Goal: Task Accomplishment & Management: Use online tool/utility

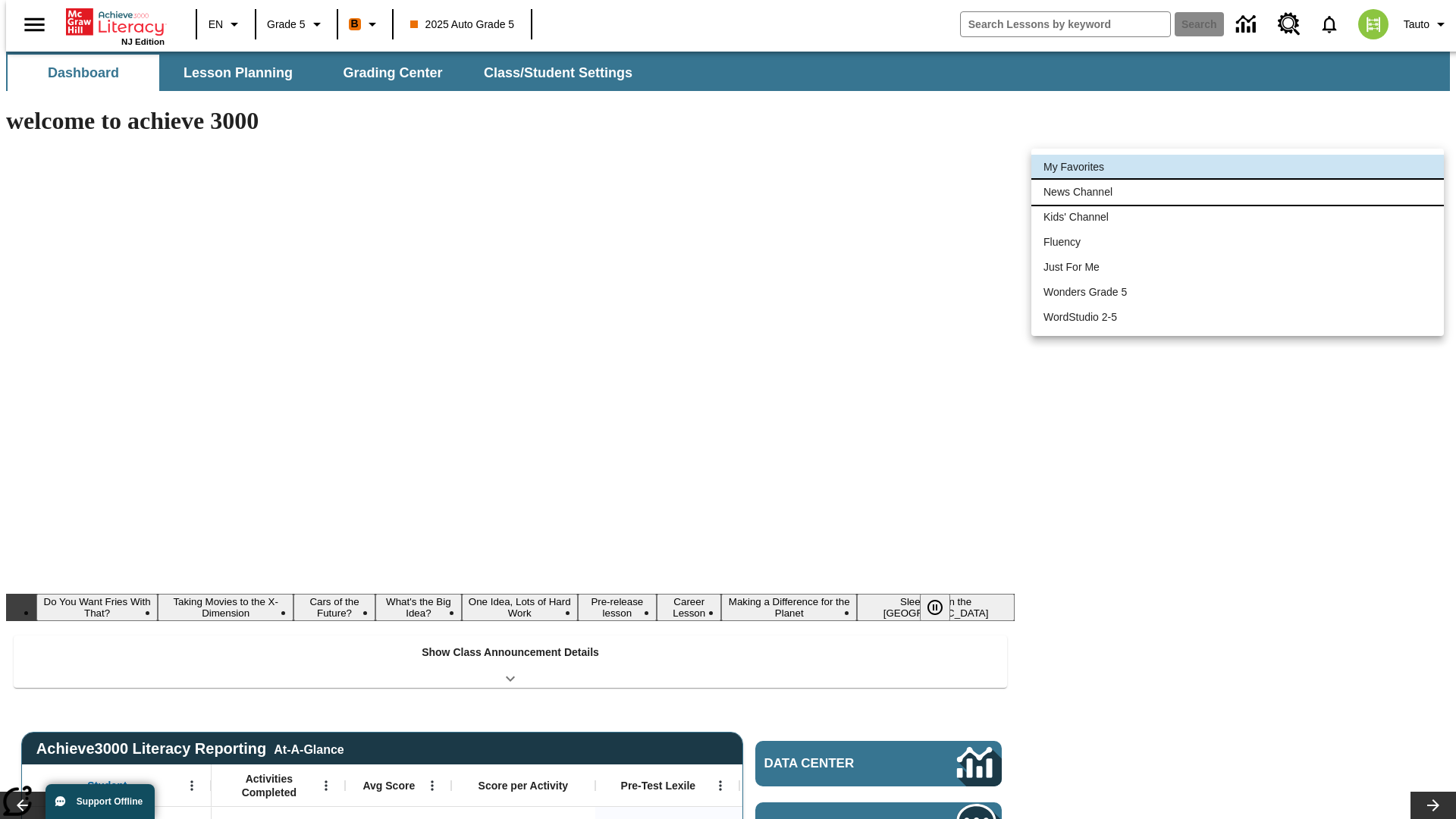
click at [1238, 192] on li "News Channel" at bounding box center [1238, 192] width 412 height 25
type input "120"
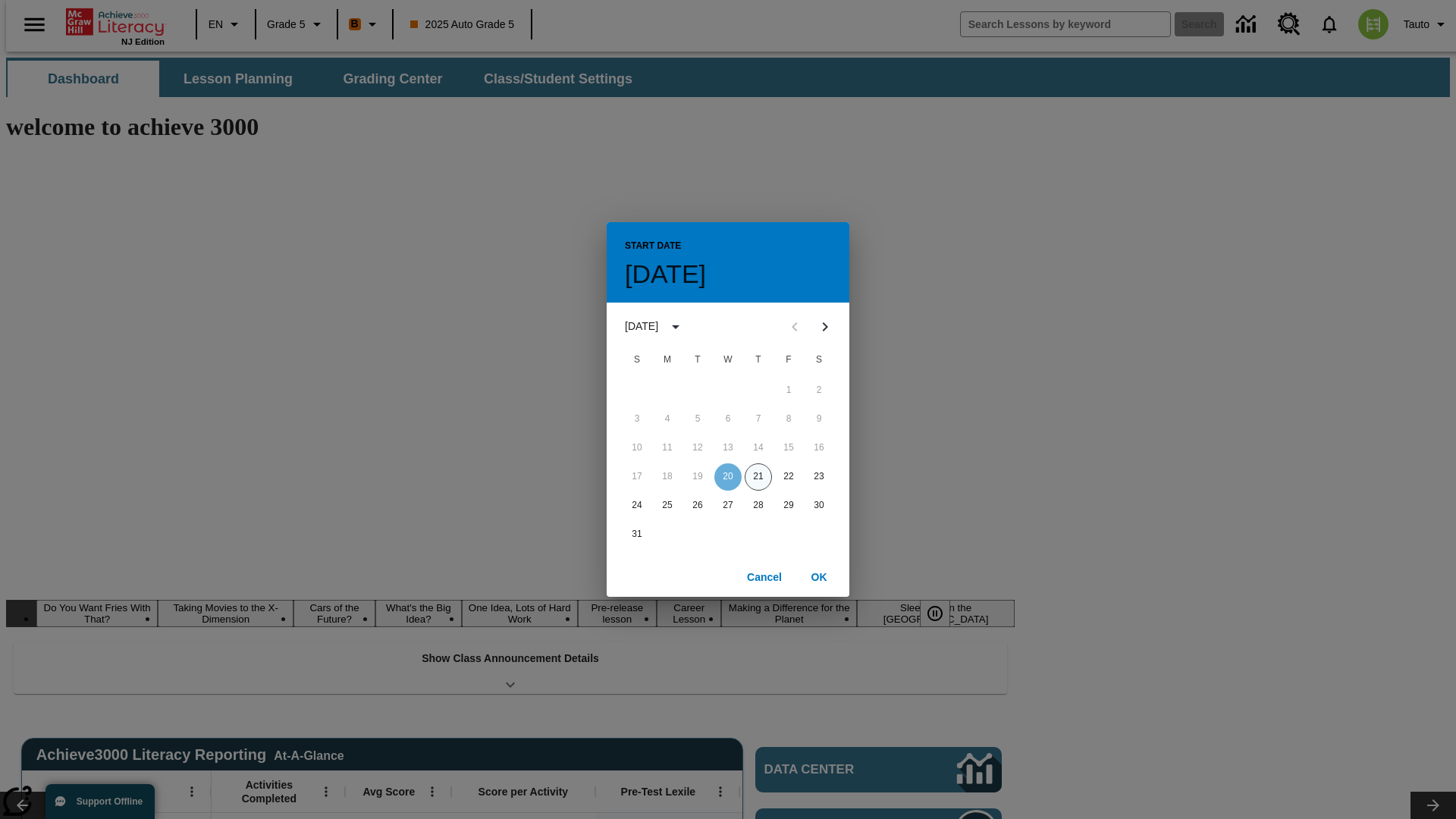
click at [759, 476] on button "21" at bounding box center [758, 477] width 28 height 28
click at [819, 576] on button "OK" at bounding box center [819, 577] width 49 height 28
